Goal: Task Accomplishment & Management: Use online tool/utility

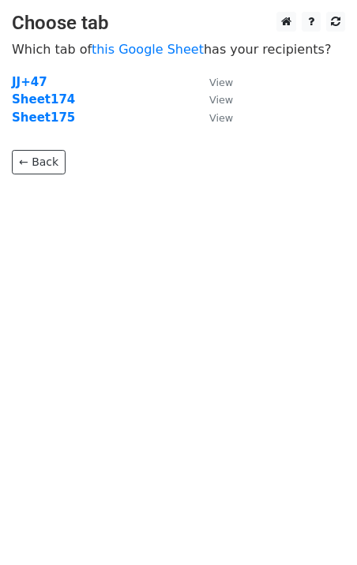
click at [56, 121] on strong "Sheet175" at bounding box center [43, 118] width 63 height 14
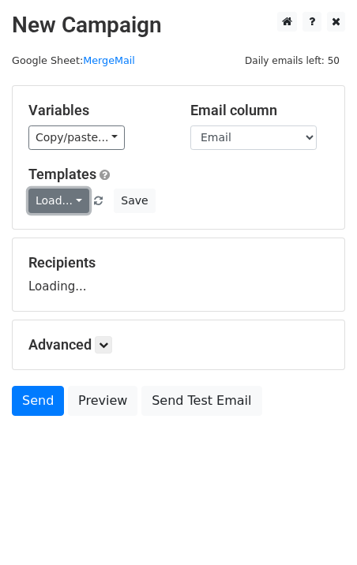
click at [66, 202] on link "Load..." at bounding box center [58, 201] width 61 height 24
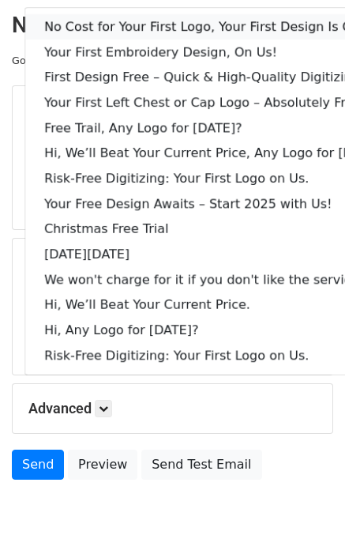
click at [88, 27] on link "No Cost for Your First Logo, Your First Design Is On Us!" at bounding box center [215, 26] width 381 height 25
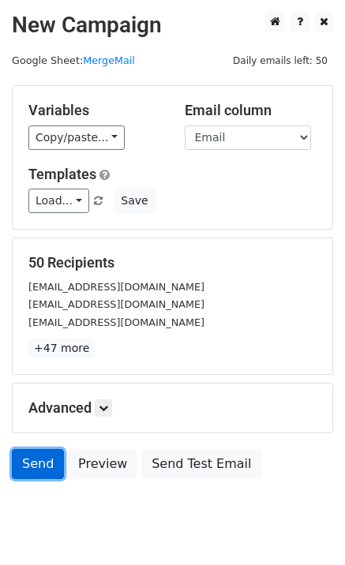
click at [34, 462] on link "Send" at bounding box center [38, 464] width 52 height 30
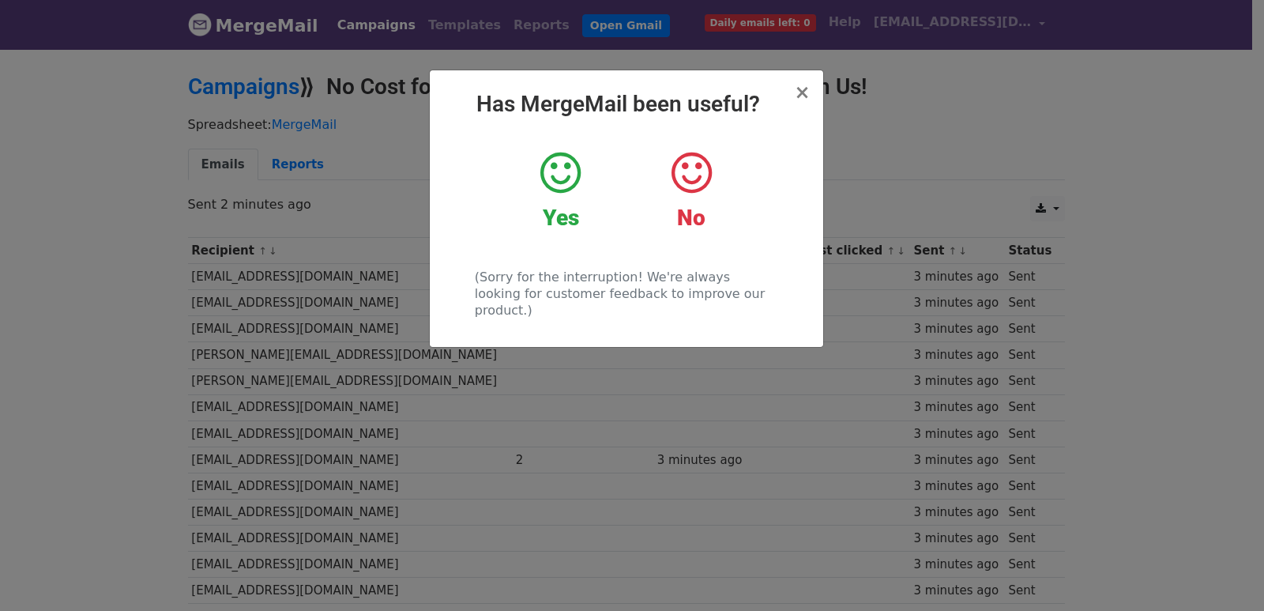
click at [363, 385] on div "× Has MergeMail been useful? Yes No (Sorry for the interruption! We're always l…" at bounding box center [632, 328] width 1264 height 563
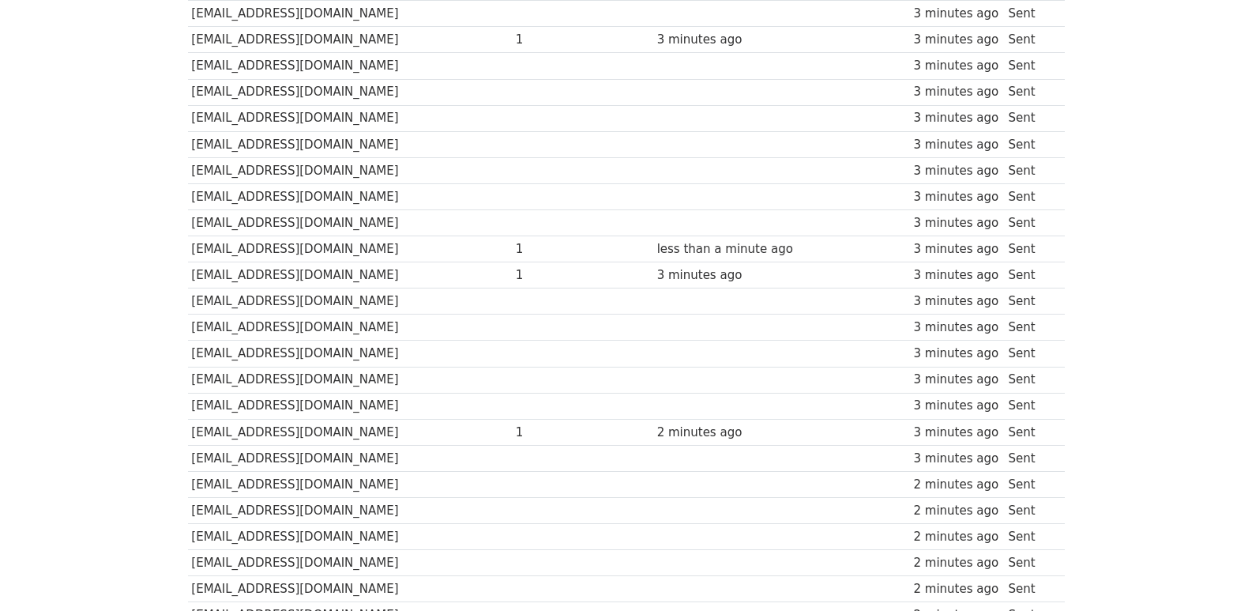
scroll to position [1099, 0]
